Goal: Complete application form

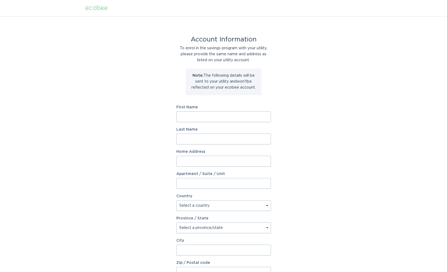
click at [224, 117] on input "First Name" at bounding box center [223, 116] width 95 height 11
type input "Patrick"
type input "Shugart"
type input "201 Monument Ln"
select select "US"
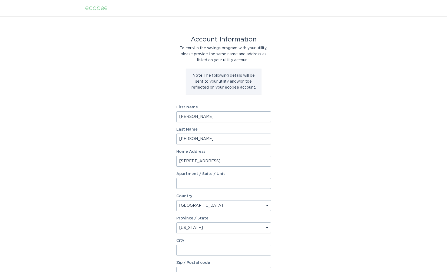
select select "MI"
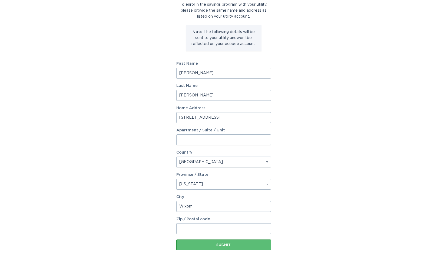
scroll to position [58, 0]
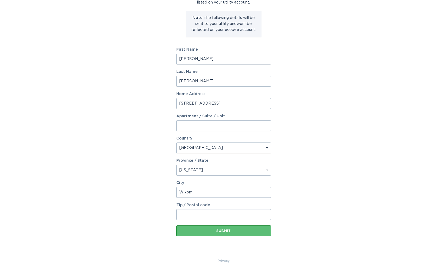
type input "Wixom"
click at [208, 213] on input "Zip / Postal code" at bounding box center [223, 214] width 95 height 11
type input "48393"
click at [216, 232] on div "Submit" at bounding box center [223, 230] width 89 height 3
